Goal: Task Accomplishment & Management: Manage account settings

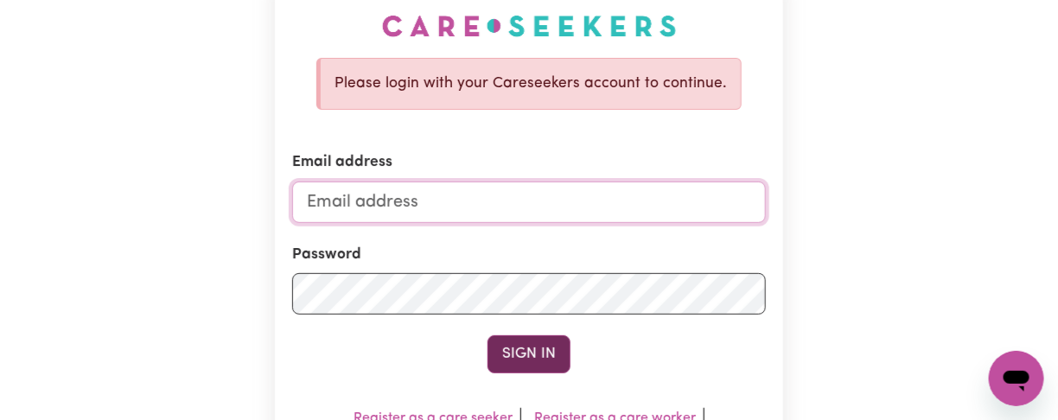
type input "[EMAIL_ADDRESS][DOMAIN_NAME]"
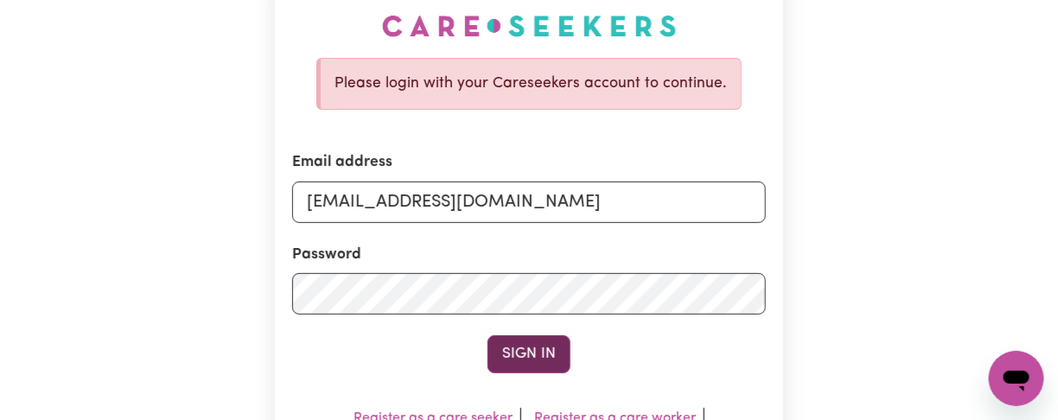
click at [544, 356] on button "Sign In" at bounding box center [528, 354] width 83 height 38
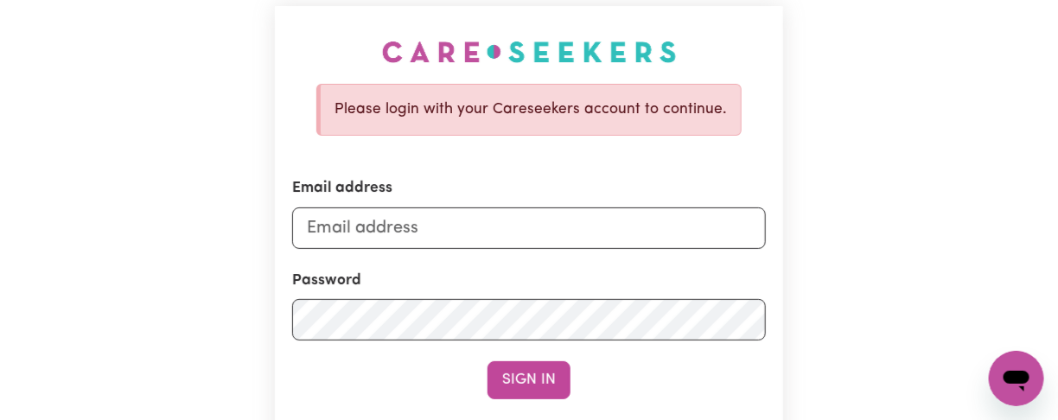
scroll to position [115, 0]
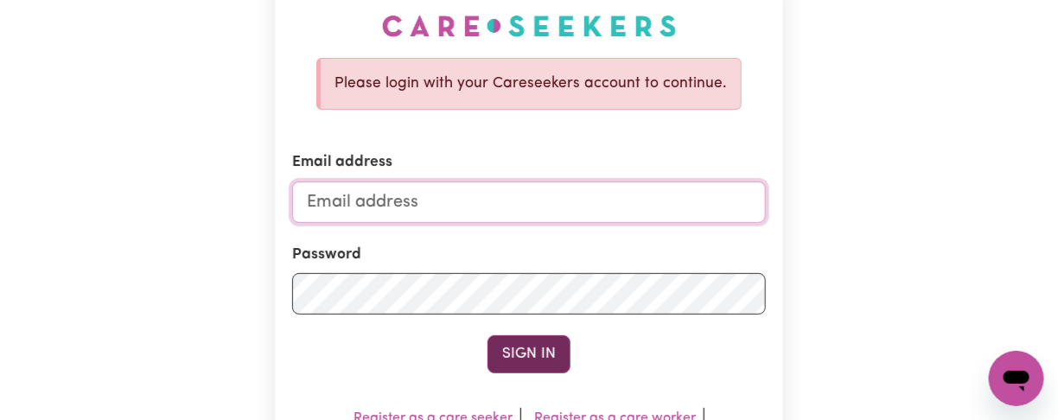
type input "[EMAIL_ADDRESS][DOMAIN_NAME]"
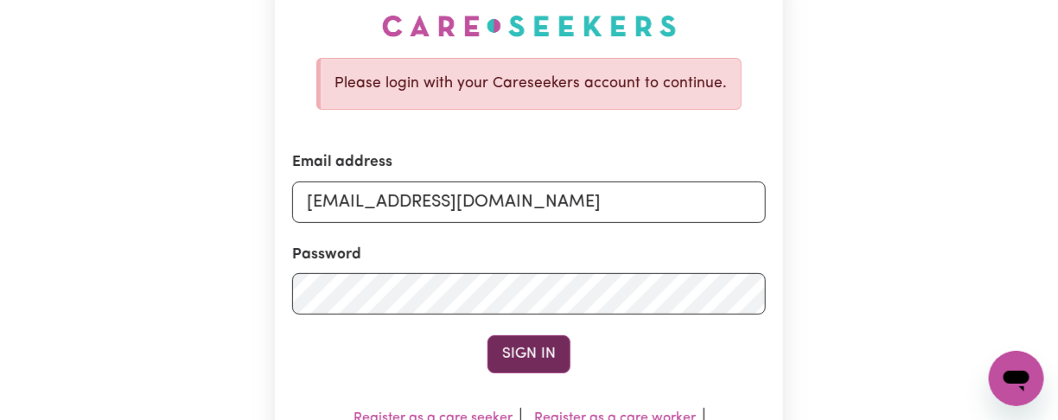
click at [546, 342] on button "Sign In" at bounding box center [528, 354] width 83 height 38
